Goal: Task Accomplishment & Management: Manage account settings

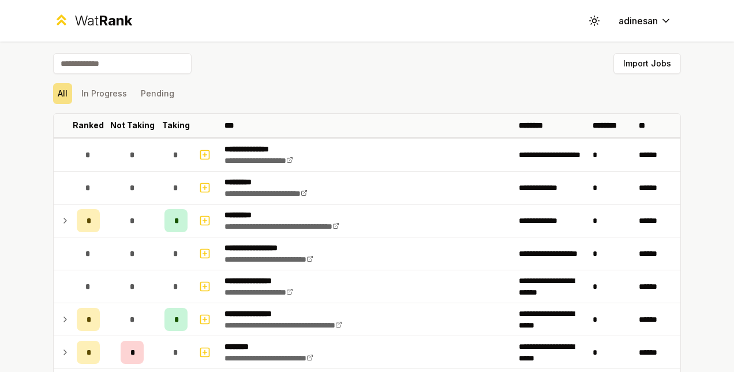
click at [132, 69] on input at bounding box center [122, 63] width 139 height 21
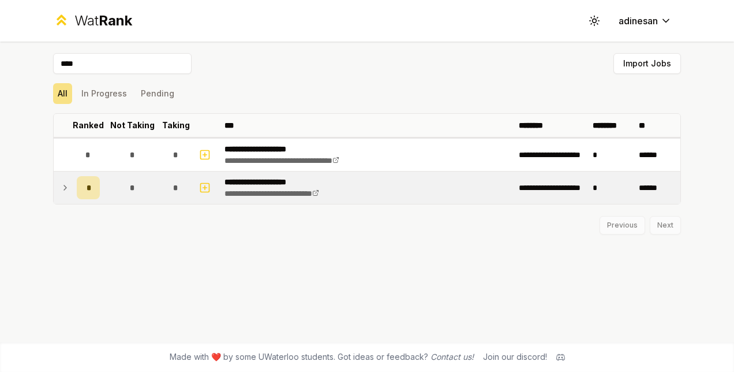
type input "****"
click at [62, 190] on icon at bounding box center [65, 188] width 9 height 14
click at [132, 231] on div "Not Interested" at bounding box center [132, 237] width 46 height 14
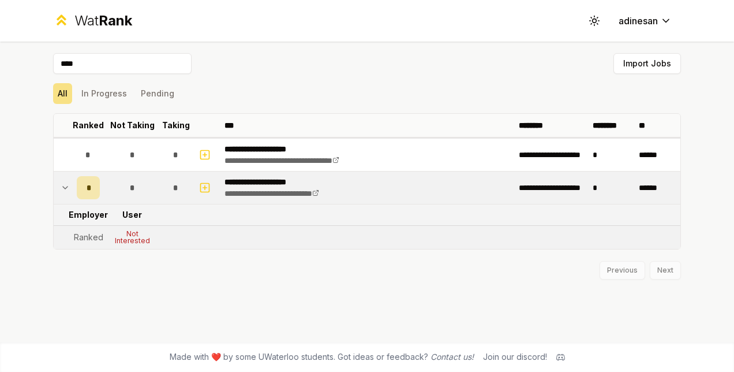
click at [612, 193] on td "*" at bounding box center [611, 187] width 46 height 32
click at [110, 90] on button "In Progress" at bounding box center [104, 93] width 55 height 21
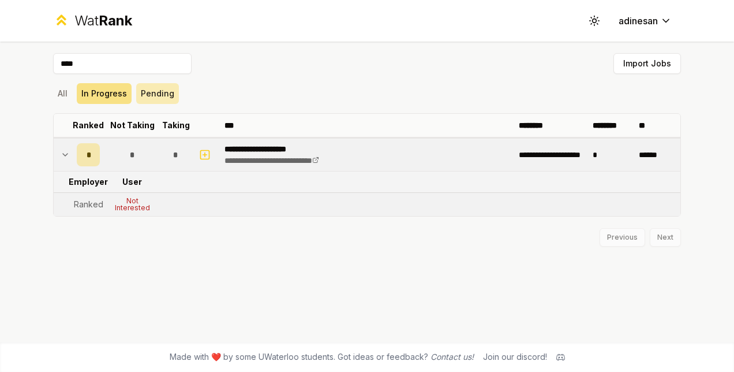
click at [152, 95] on button "Pending" at bounding box center [157, 93] width 43 height 21
